Goal: Task Accomplishment & Management: Manage account settings

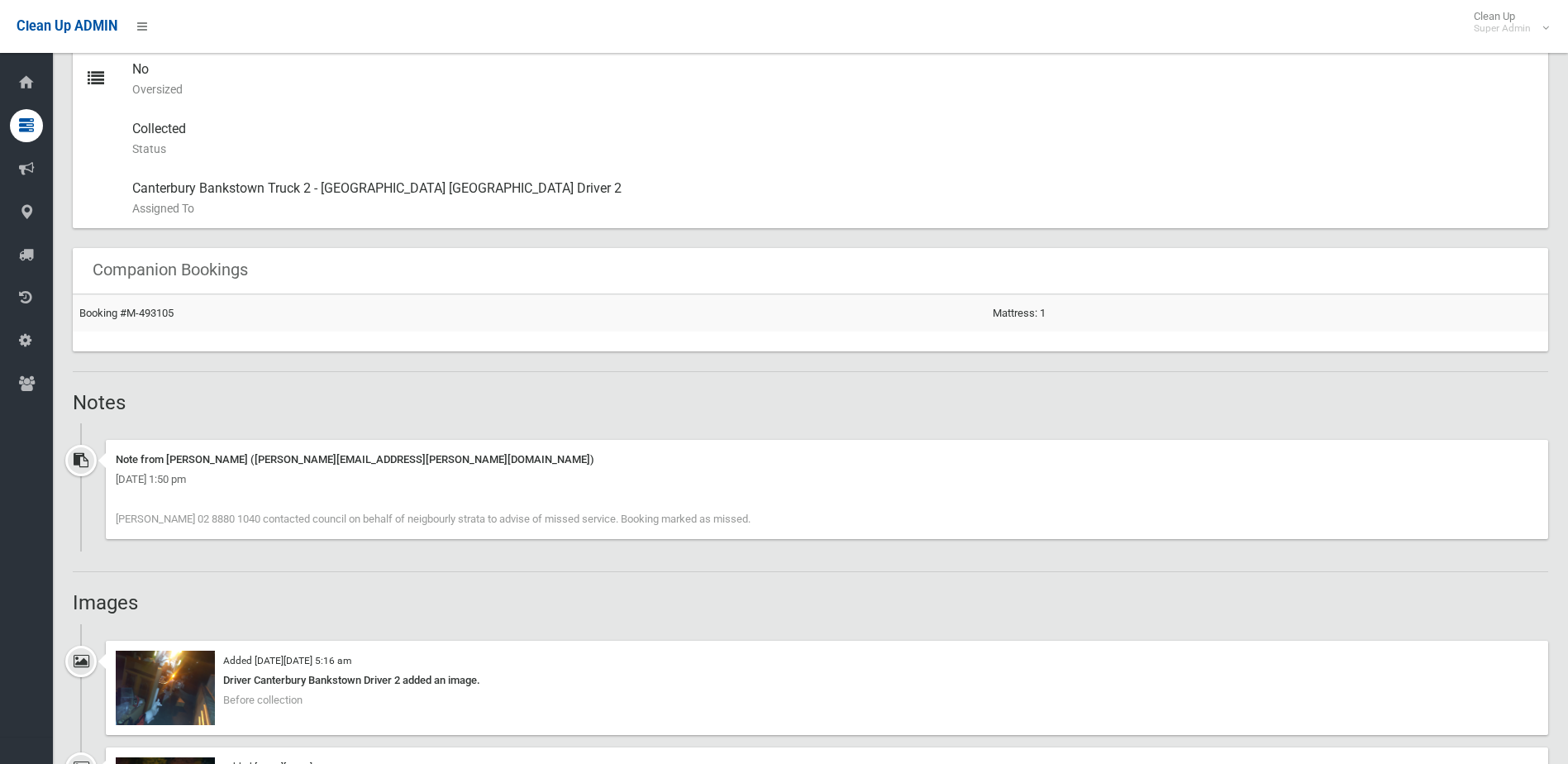
scroll to position [992, 0]
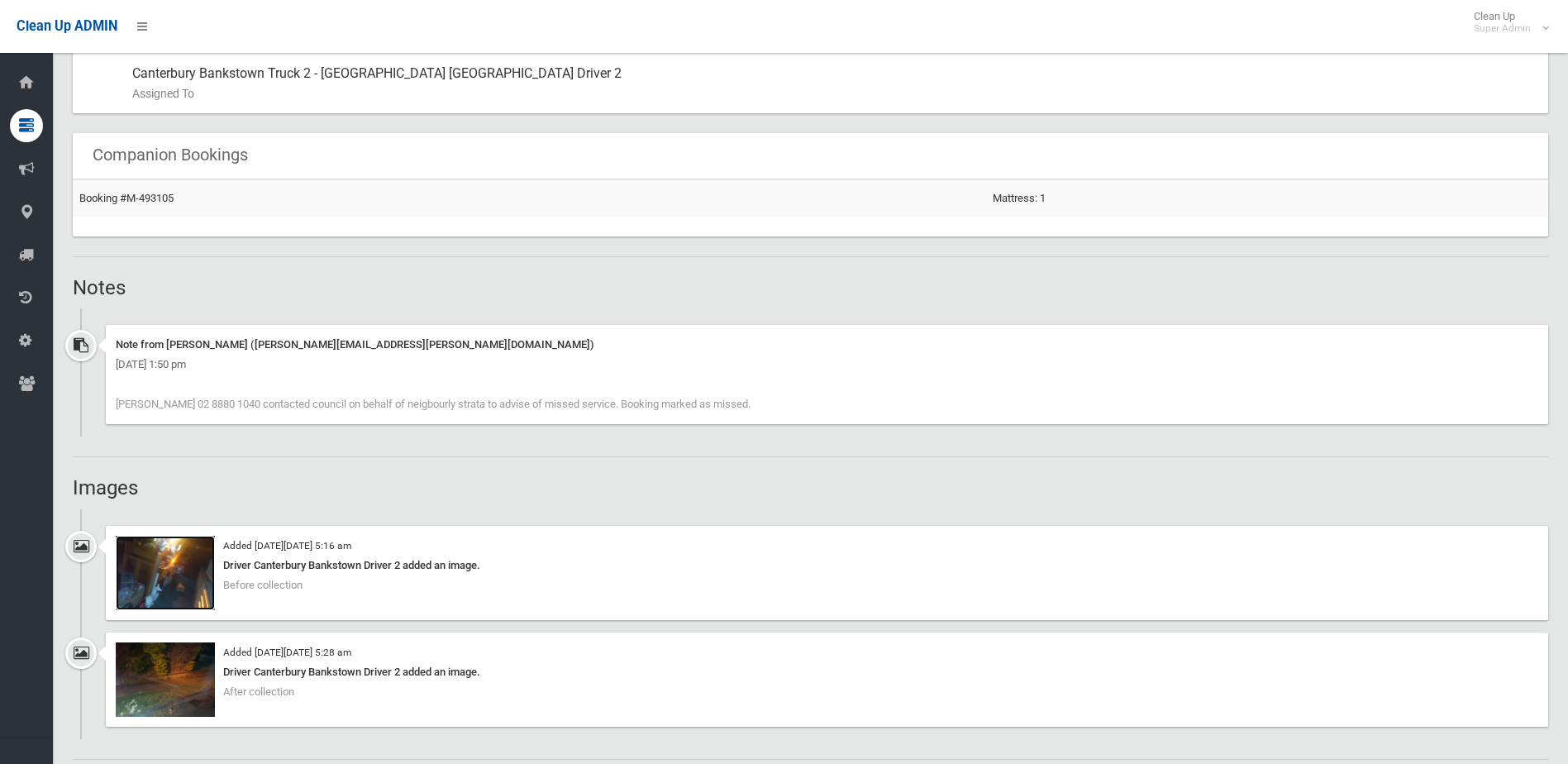
click at [209, 587] on img at bounding box center [165, 573] width 99 height 74
drag, startPoint x: 72, startPoint y: 692, endPoint x: 92, endPoint y: 687, distance: 20.6
click at [74, 691] on div "Added on Wed 15th October, 2025 at 5:28 am Driver Canterbury Bankstown Driver 2…" at bounding box center [810, 685] width 1475 height 107
click at [232, 689] on span "After collection" at bounding box center [258, 692] width 71 height 12
click at [193, 688] on img at bounding box center [165, 679] width 99 height 74
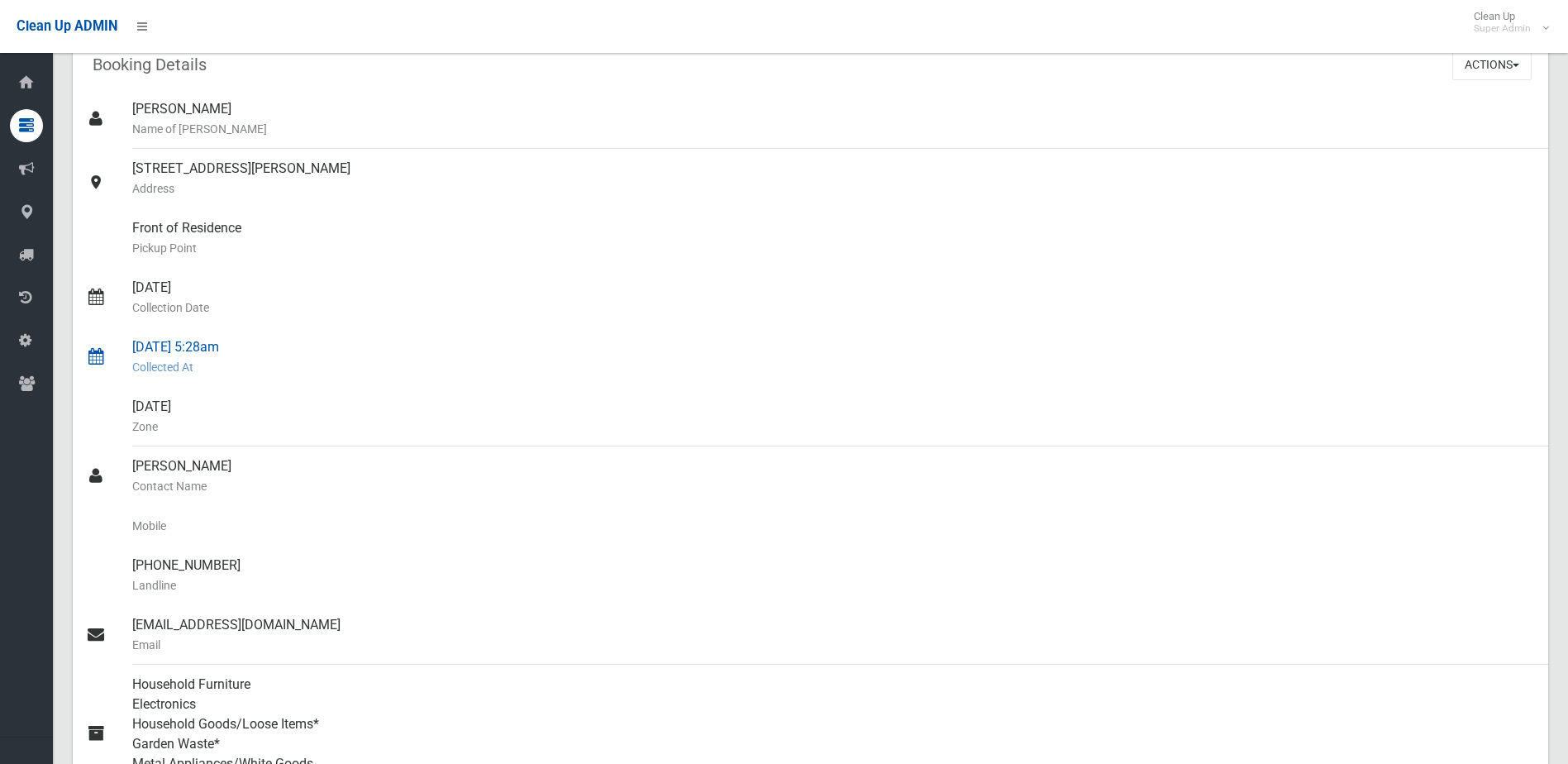
scroll to position [0, 0]
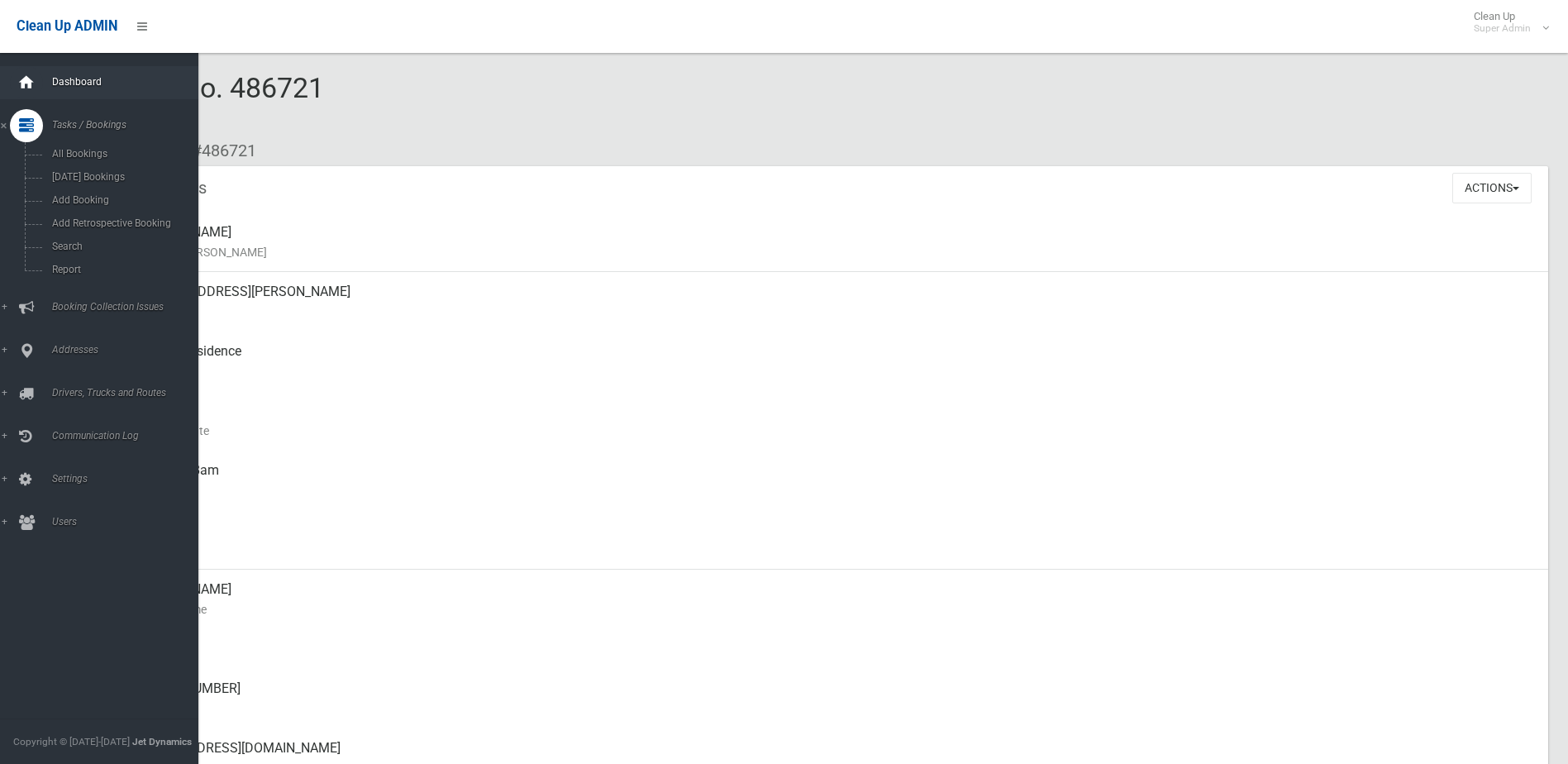
click at [12, 81] on div at bounding box center [26, 82] width 33 height 33
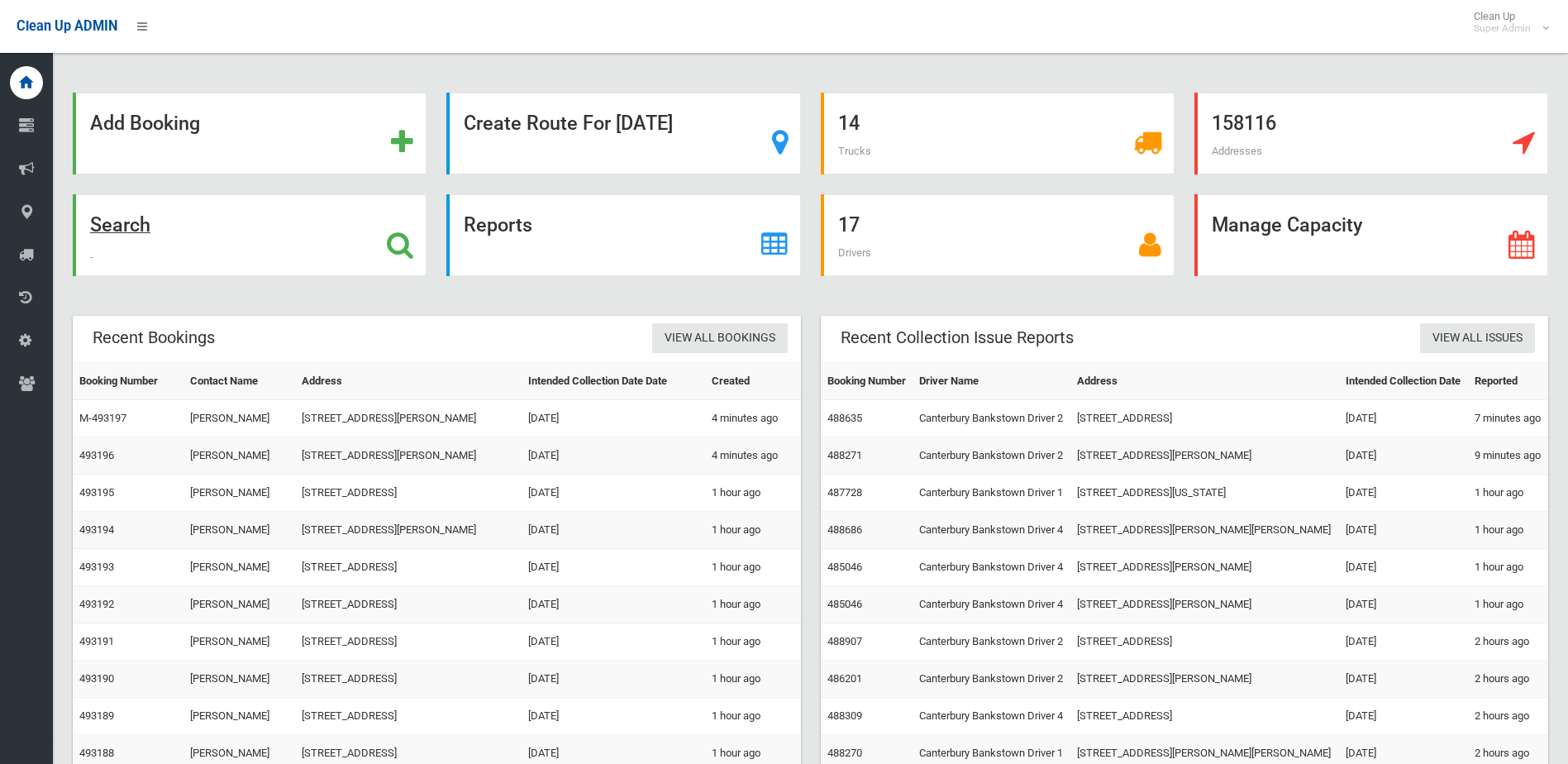
click at [145, 224] on strong "Search" at bounding box center [120, 225] width 60 height 23
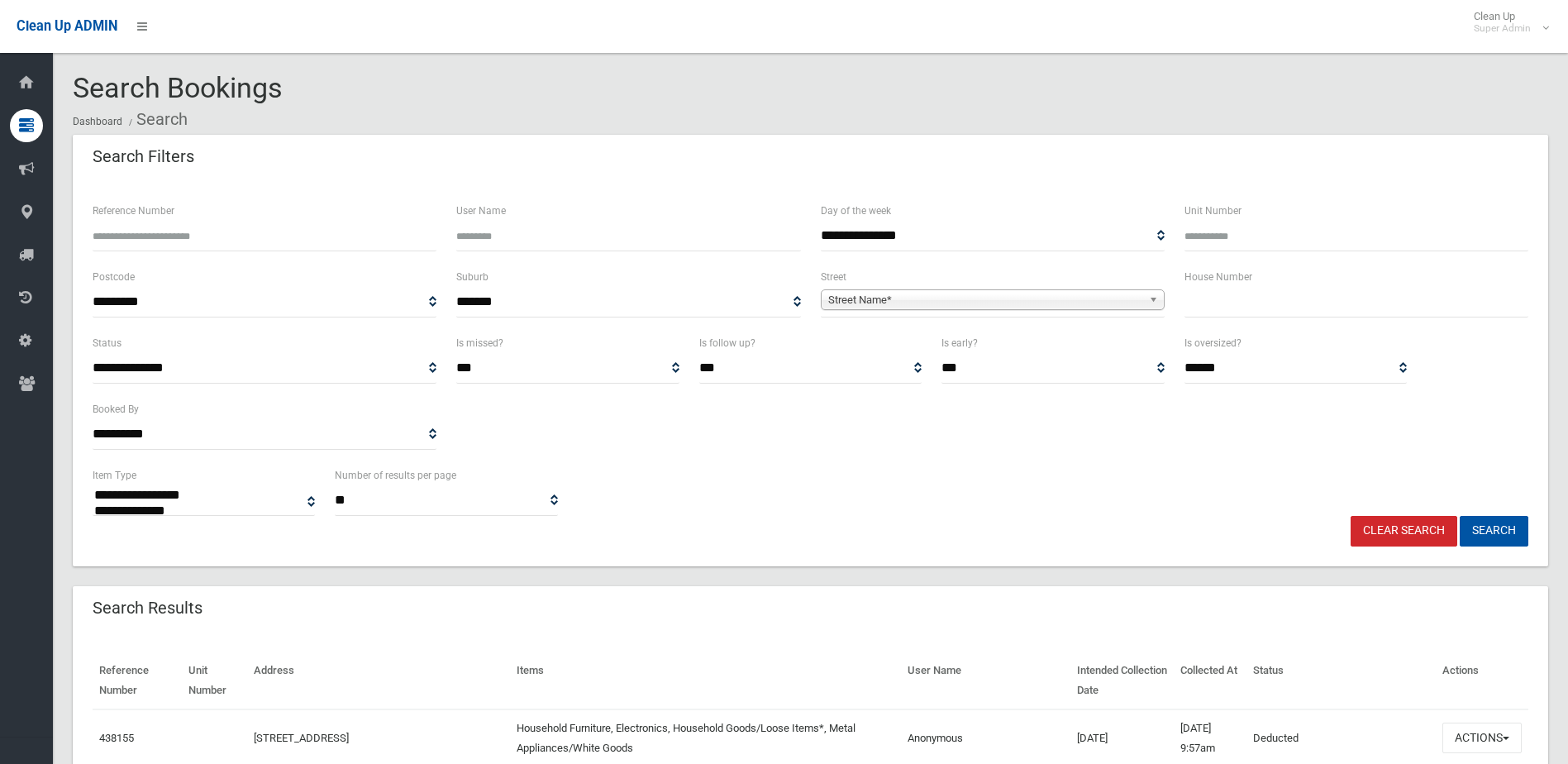
select select
type input "******"
click at [1460, 516] on button "Search" at bounding box center [1495, 531] width 69 height 31
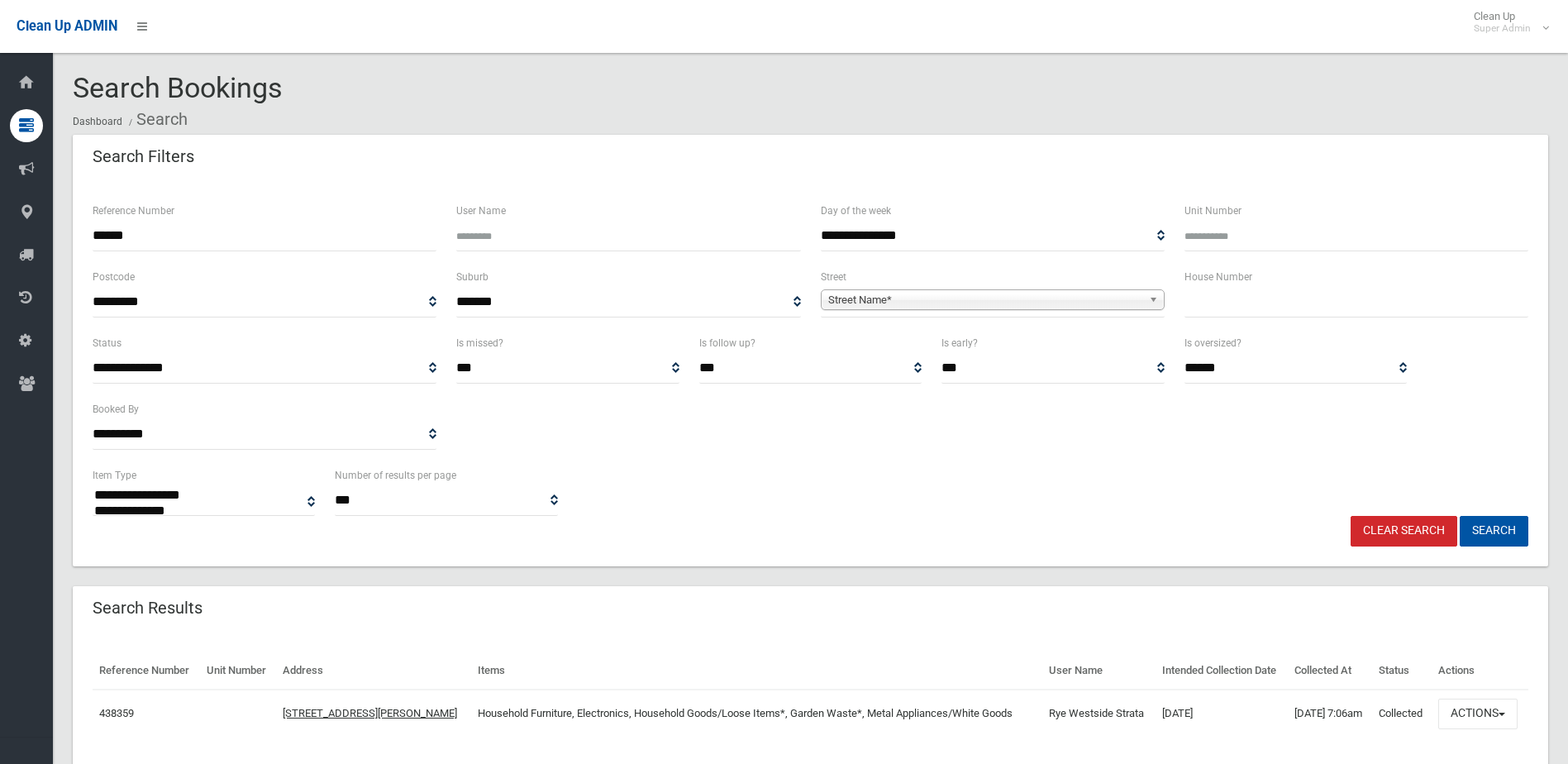
select select
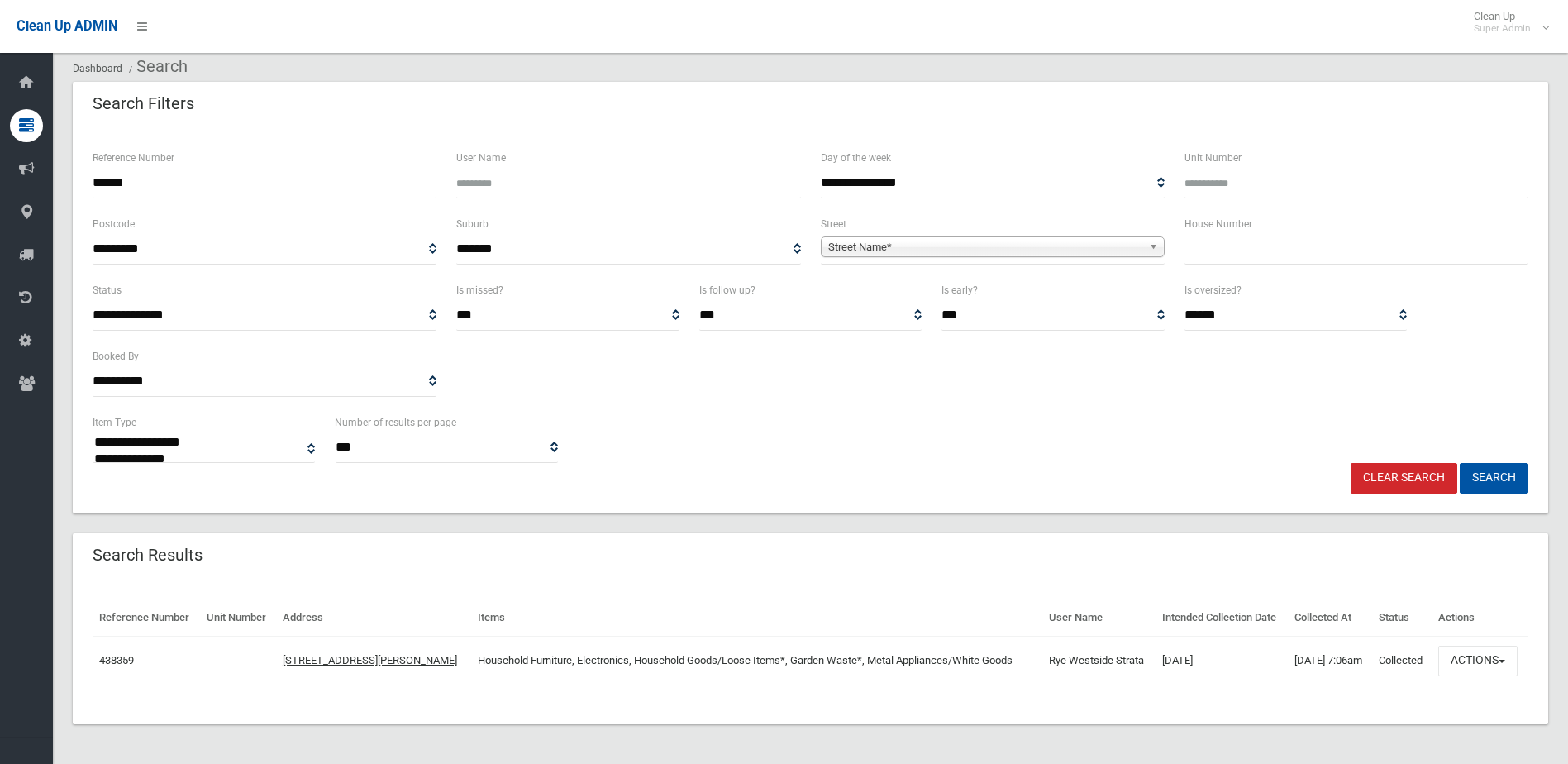
scroll to position [82, 0]
click at [1504, 662] on button "Actions" at bounding box center [1478, 661] width 79 height 31
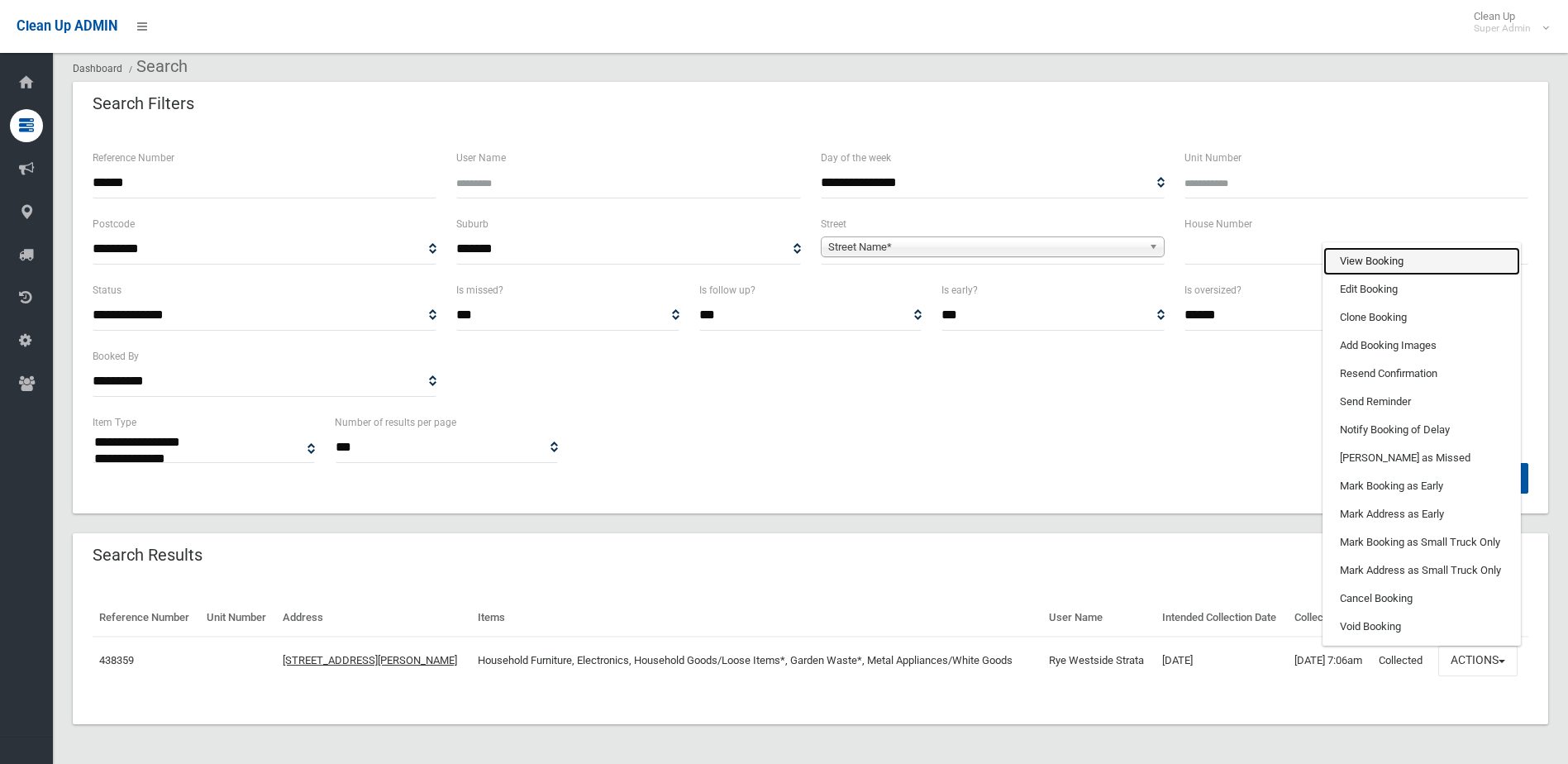
click at [1407, 259] on link "View Booking" at bounding box center [1422, 261] width 197 height 28
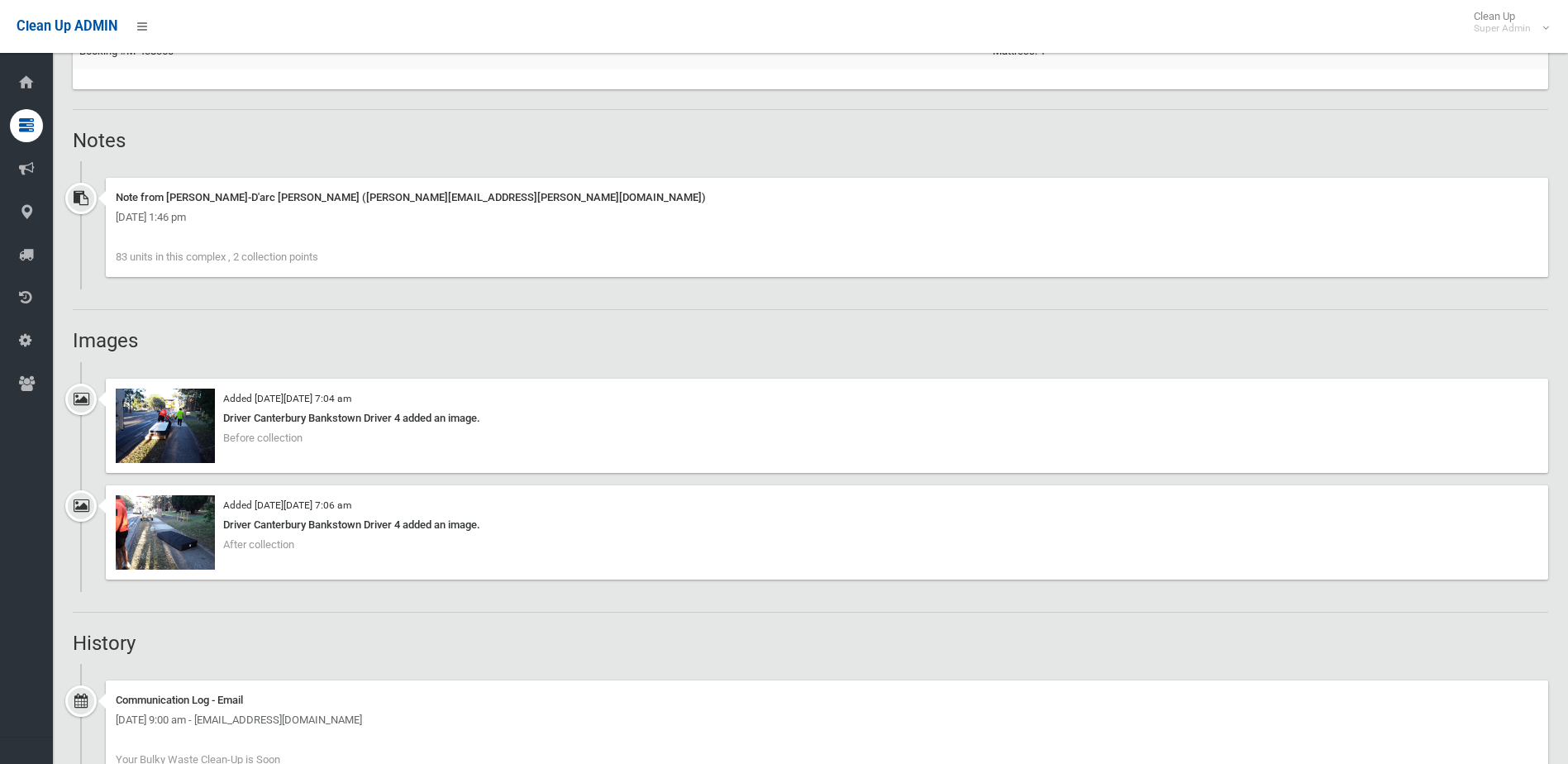
scroll to position [1027, 0]
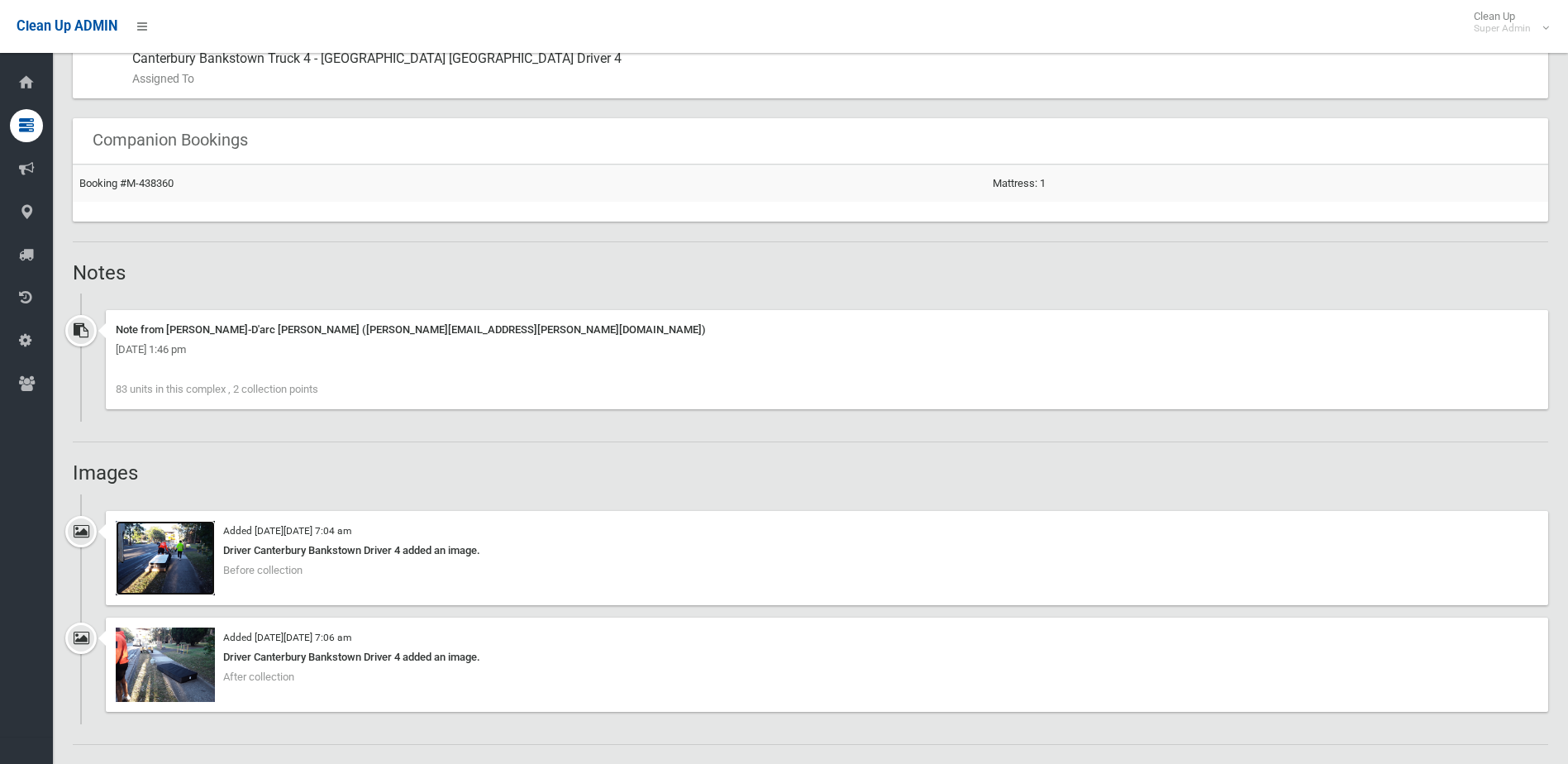
click at [165, 559] on img at bounding box center [165, 558] width 99 height 74
click at [170, 660] on img at bounding box center [165, 665] width 99 height 74
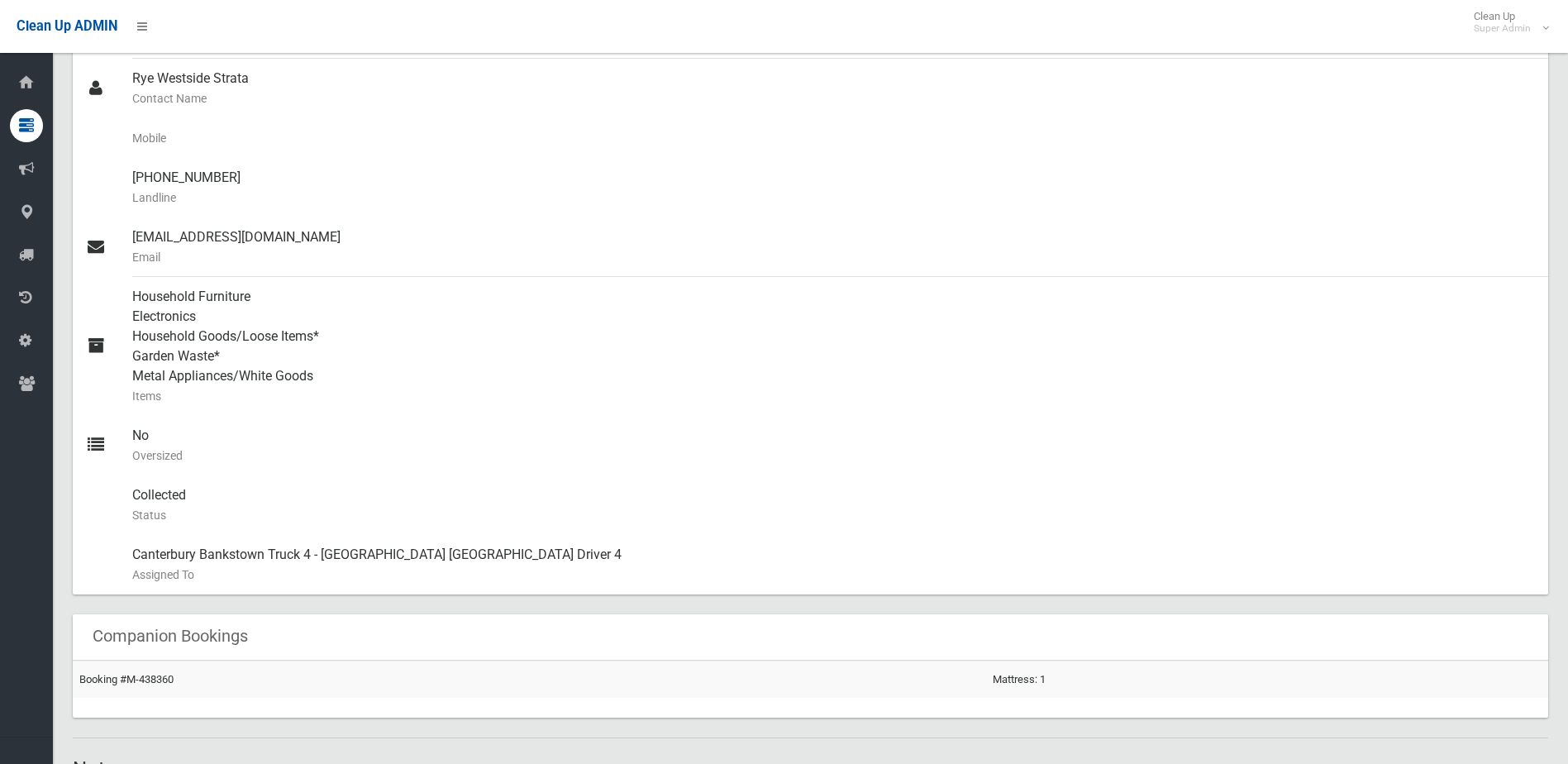
scroll to position [614, 0]
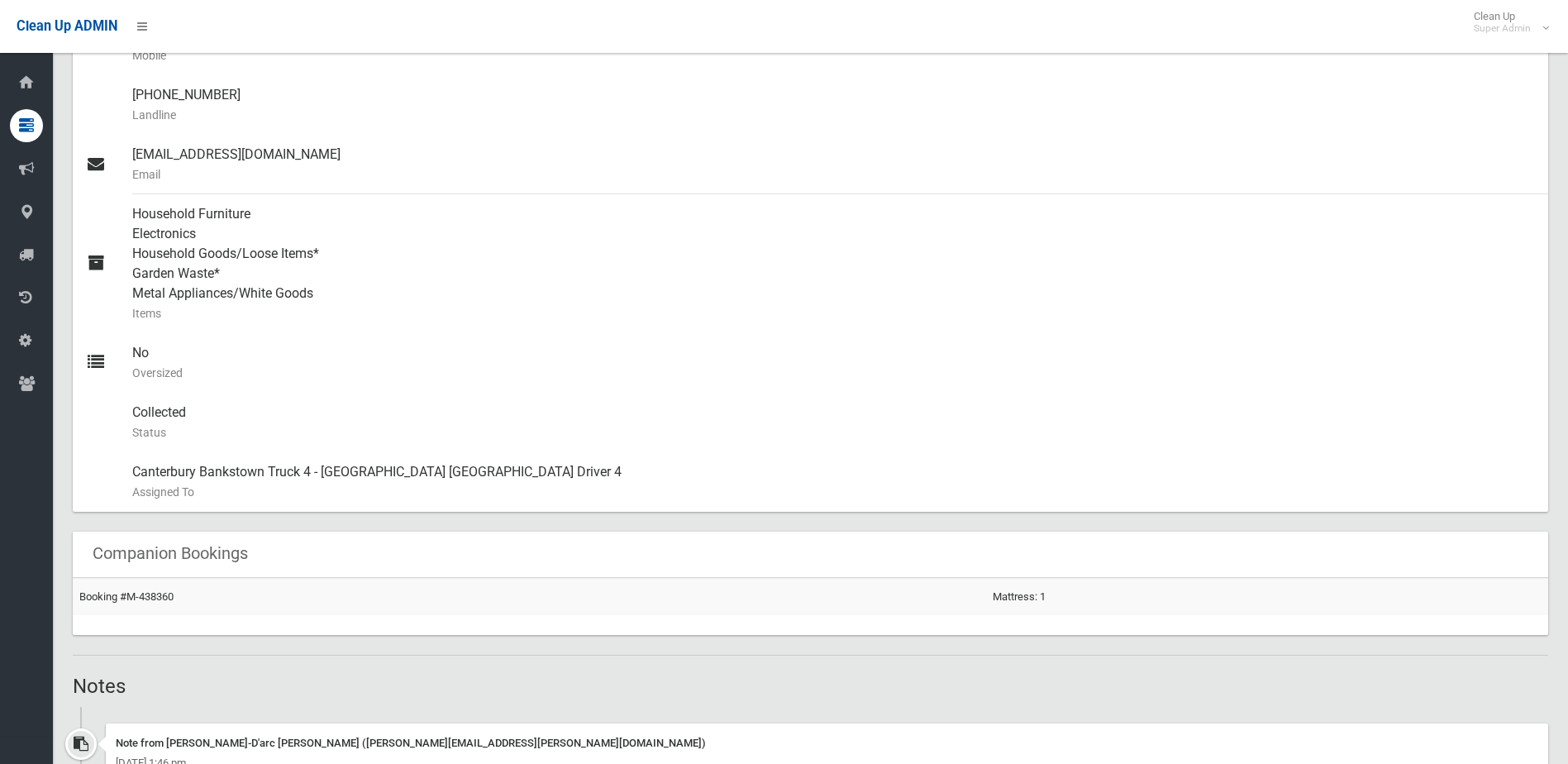
drag, startPoint x: 913, startPoint y: 566, endPoint x: 541, endPoint y: 581, distance: 372.3
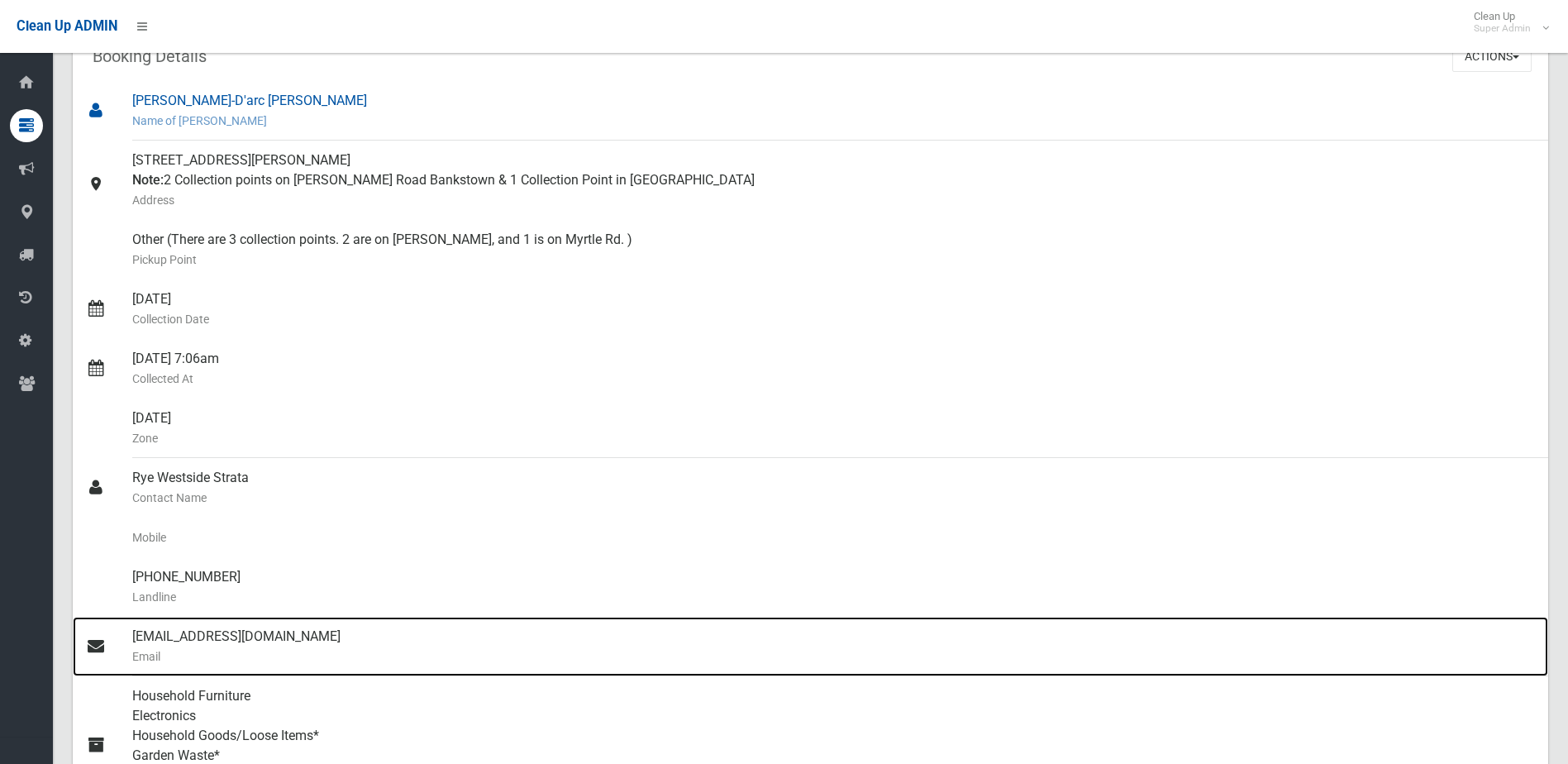
scroll to position [0, 0]
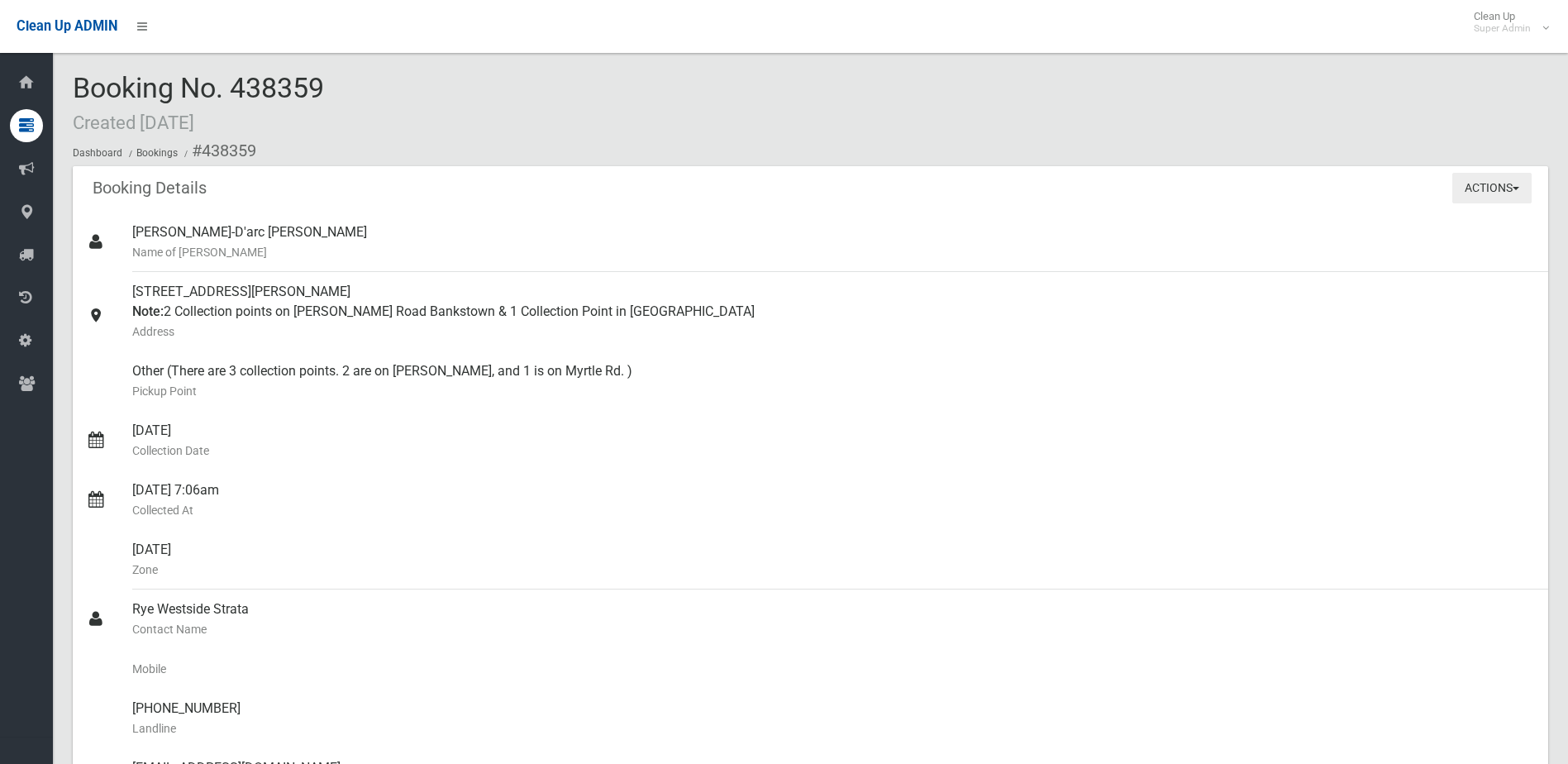
click at [1483, 182] on button "Actions" at bounding box center [1492, 188] width 79 height 31
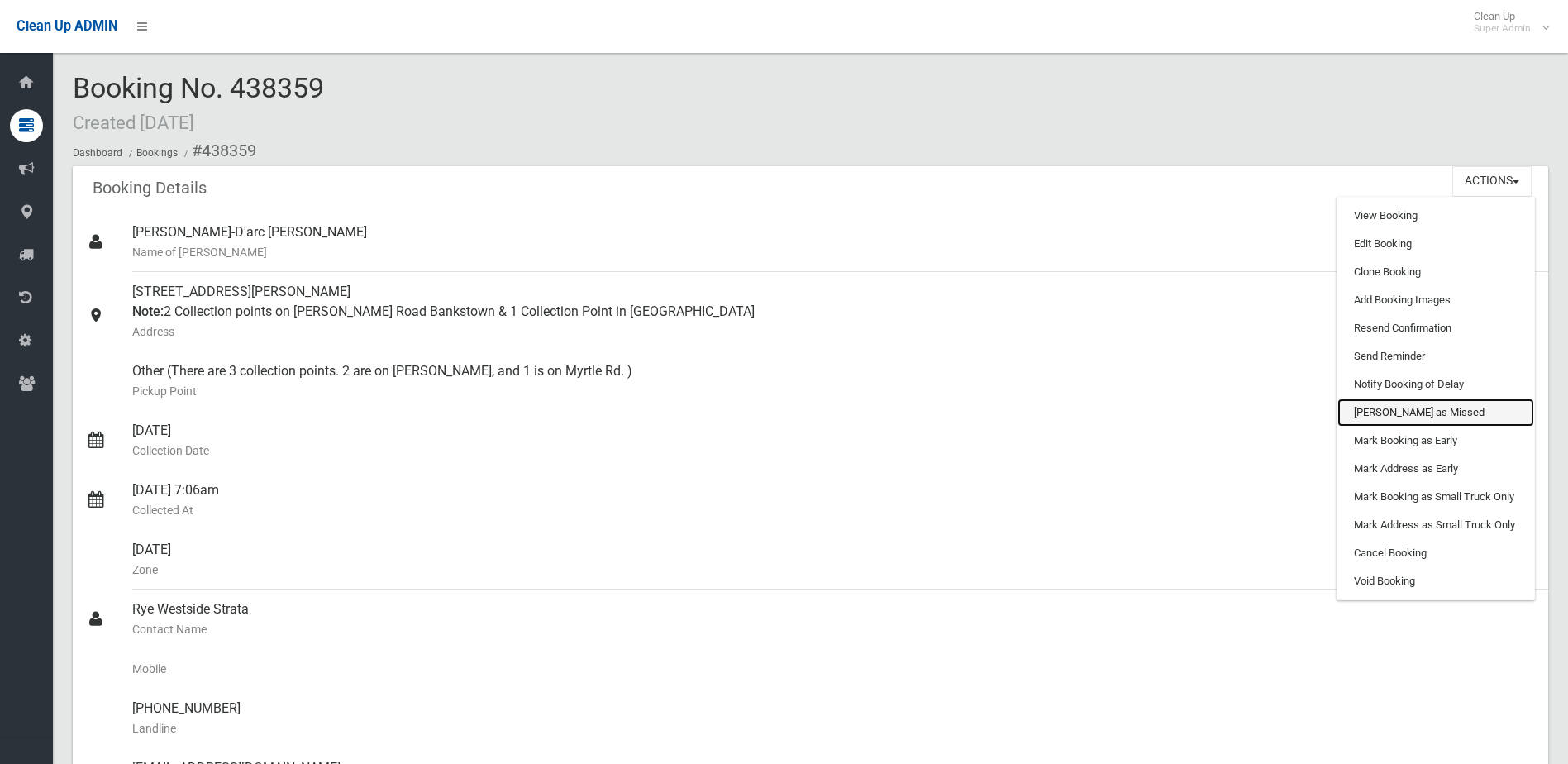
click at [1413, 416] on link "[PERSON_NAME] as Missed" at bounding box center [1436, 413] width 197 height 28
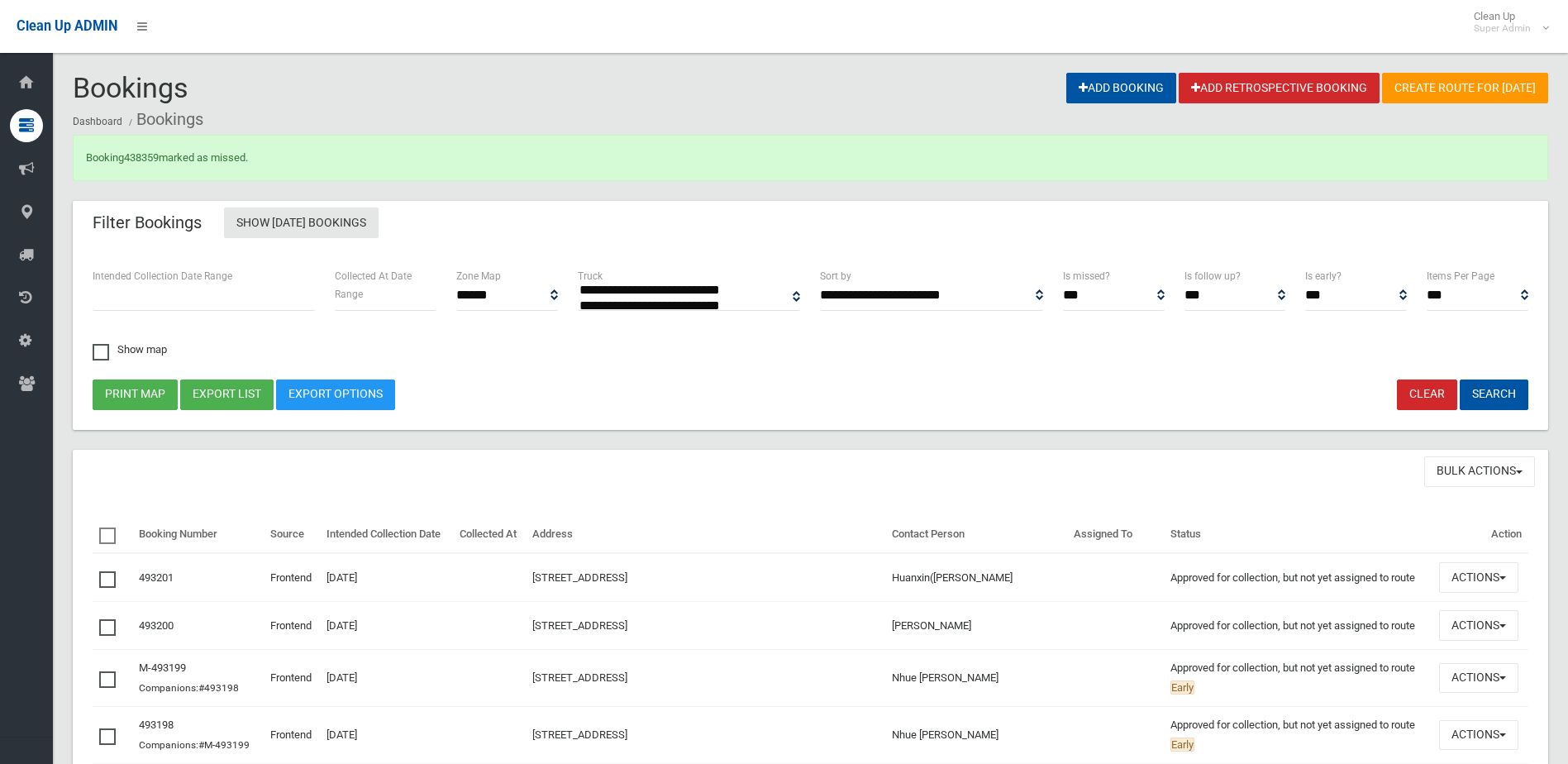
select select
drag, startPoint x: 138, startPoint y: 159, endPoint x: 212, endPoint y: 148, distance: 74.8
click at [138, 159] on link "438359" at bounding box center [141, 158] width 34 height 12
